Goal: Find specific page/section: Find specific page/section

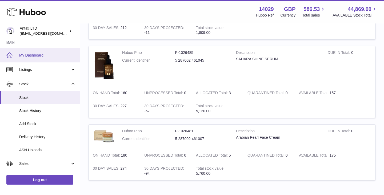
click at [36, 52] on link "My Dashboard" at bounding box center [40, 55] width 80 height 14
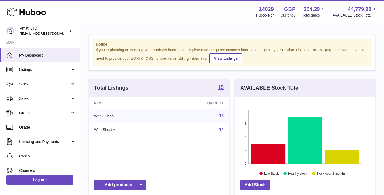
scroll to position [83, 140]
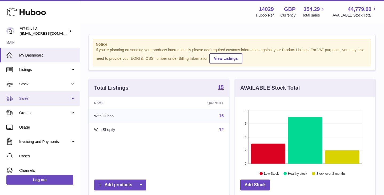
click at [54, 101] on link "Sales" at bounding box center [40, 98] width 80 height 14
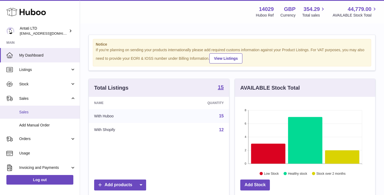
click at [25, 113] on span "Sales" at bounding box center [47, 111] width 56 height 5
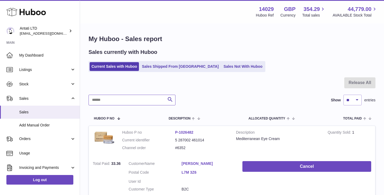
click at [131, 99] on input "text" at bounding box center [131, 100] width 87 height 11
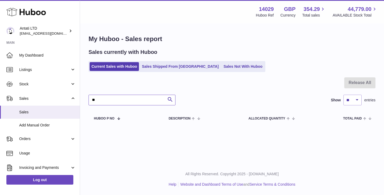
type input "*"
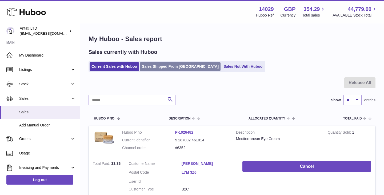
click at [165, 68] on link "Sales Shipped From Huboo" at bounding box center [180, 66] width 80 height 9
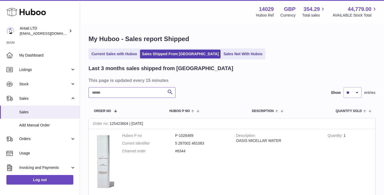
click at [131, 95] on input "text" at bounding box center [131, 92] width 87 height 11
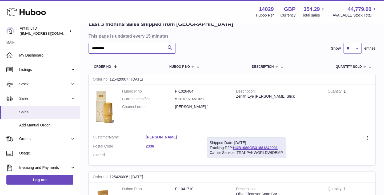
scroll to position [45, 0]
type input "*********"
click at [260, 145] on link "HUB1080GB31881842901" at bounding box center [255, 147] width 45 height 4
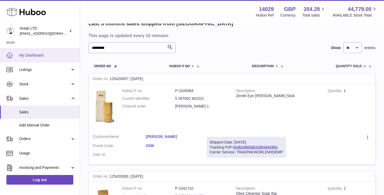
click at [44, 56] on span "My Dashboard" at bounding box center [47, 55] width 56 height 5
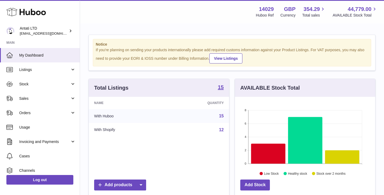
scroll to position [83, 140]
click at [276, 152] on icon at bounding box center [268, 153] width 34 height 20
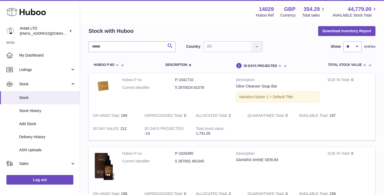
scroll to position [5, 0]
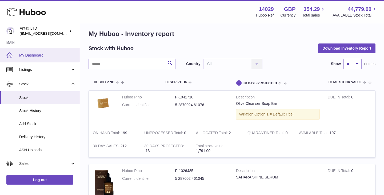
click at [39, 54] on span "My Dashboard" at bounding box center [47, 55] width 56 height 5
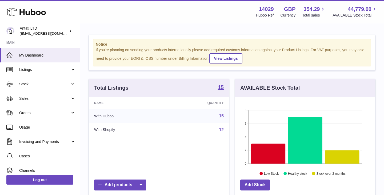
scroll to position [83, 140]
click at [311, 140] on icon at bounding box center [305, 140] width 34 height 47
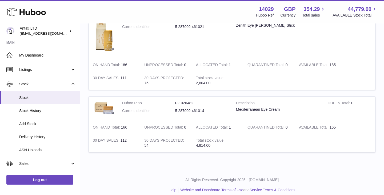
scroll to position [578, 0]
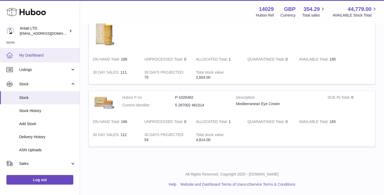
click at [50, 56] on span "My Dashboard" at bounding box center [47, 55] width 56 height 5
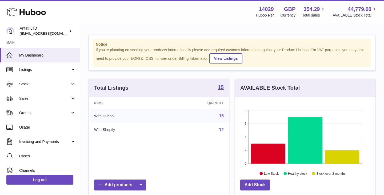
scroll to position [83, 140]
click at [345, 155] on icon at bounding box center [342, 156] width 34 height 13
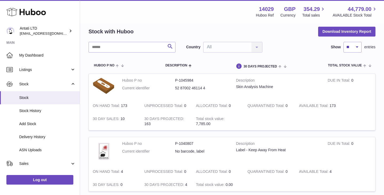
scroll to position [22, 0]
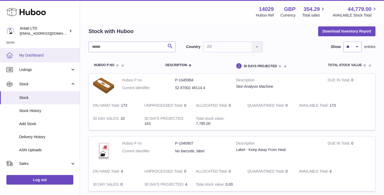
click at [47, 53] on span "My Dashboard" at bounding box center [47, 55] width 56 height 5
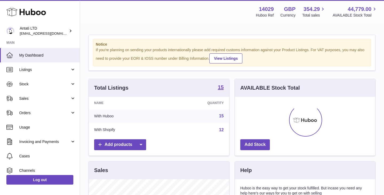
scroll to position [83, 140]
